Goal: Information Seeking & Learning: Find specific fact

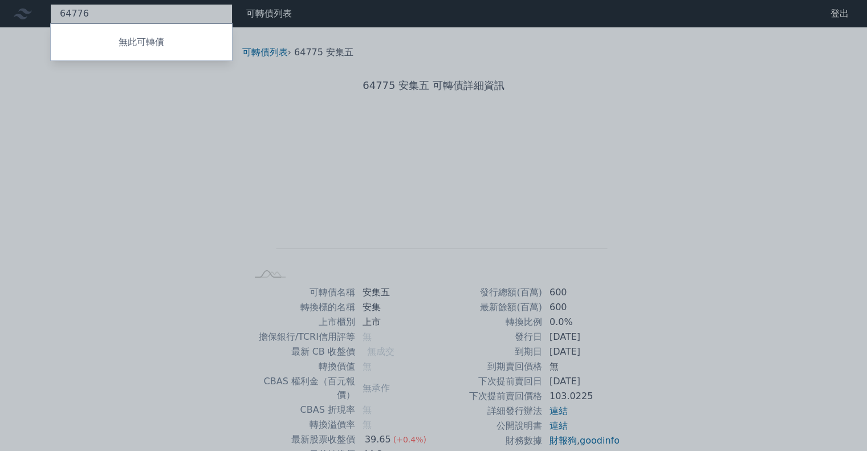
click at [181, 9] on div "64776 無此可轉債" at bounding box center [141, 13] width 182 height 19
click at [178, 14] on div at bounding box center [433, 225] width 867 height 451
click at [178, 14] on div "64776ˇ 無此可轉債" at bounding box center [141, 13] width 182 height 19
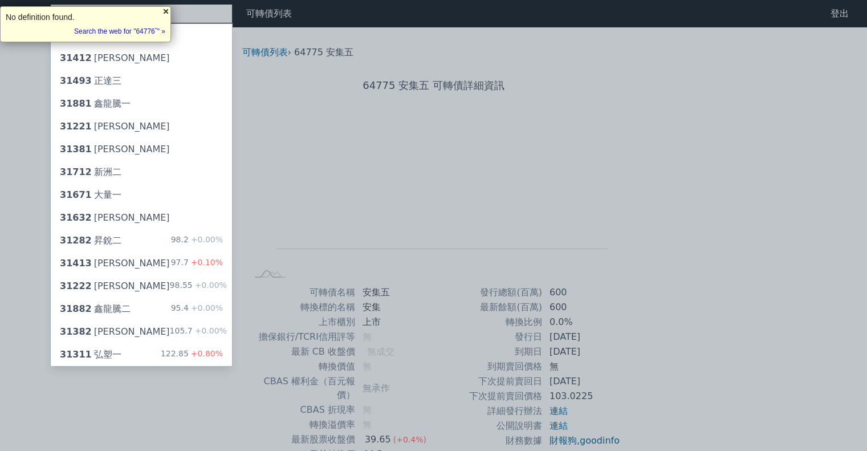
click at [167, 11] on div at bounding box center [165, 11] width 9 height 9
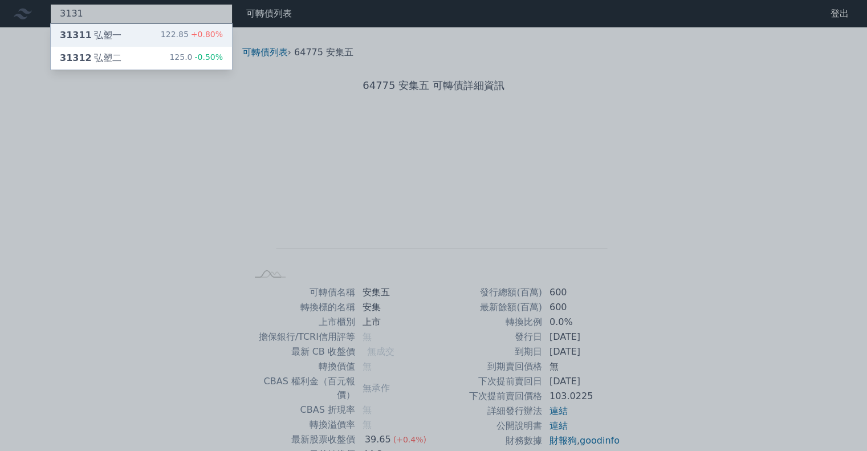
type input "3131"
click at [155, 36] on div "31311 弘塑一 122.85 +0.80%" at bounding box center [141, 35] width 181 height 23
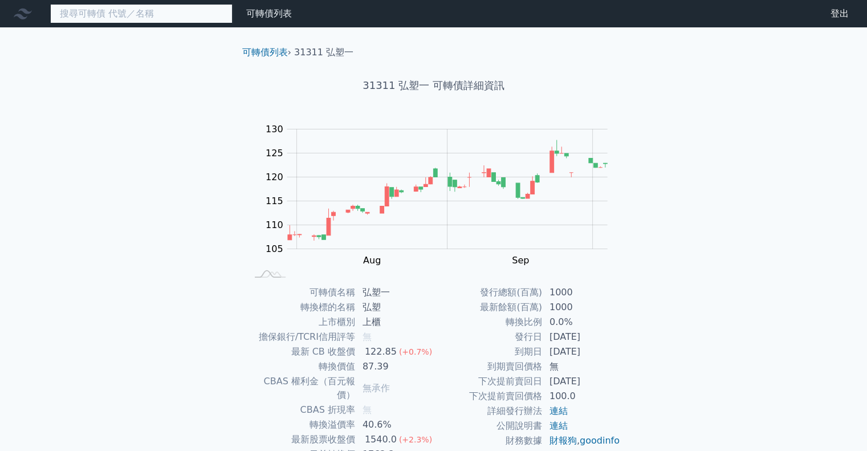
click at [177, 14] on input at bounding box center [141, 13] width 182 height 19
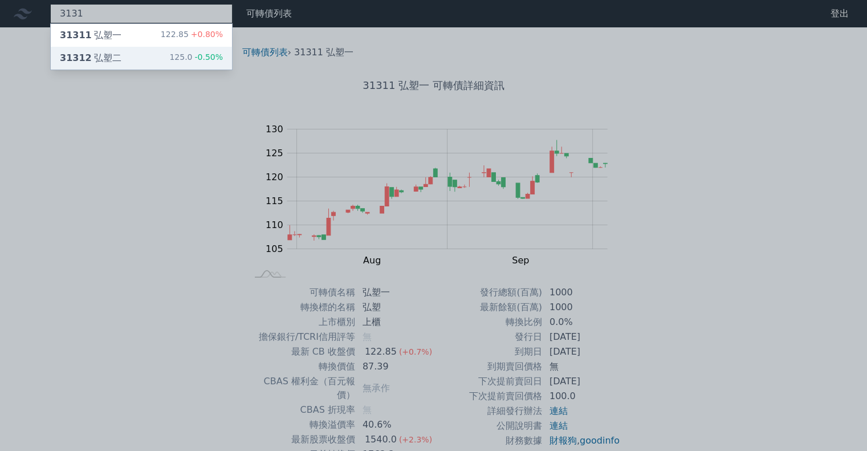
type input "3131"
click at [139, 52] on div "31312 弘塑二 125.0 -0.50%" at bounding box center [141, 58] width 181 height 23
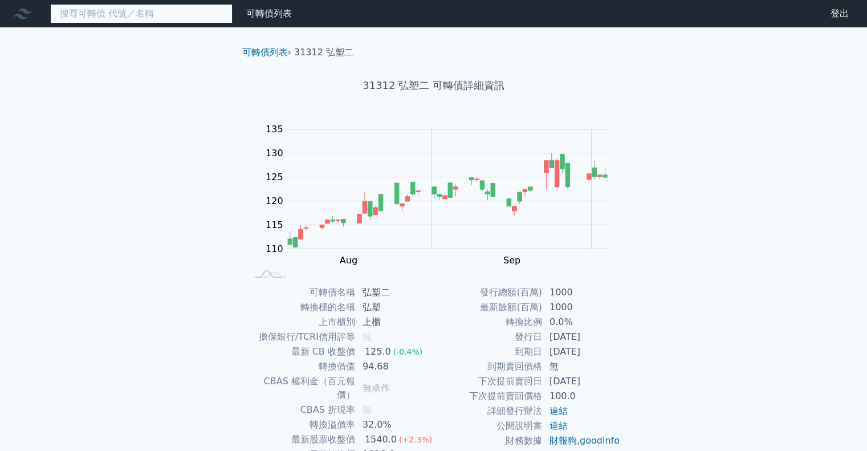
click at [150, 17] on input at bounding box center [141, 13] width 182 height 19
